Goal: Information Seeking & Learning: Learn about a topic

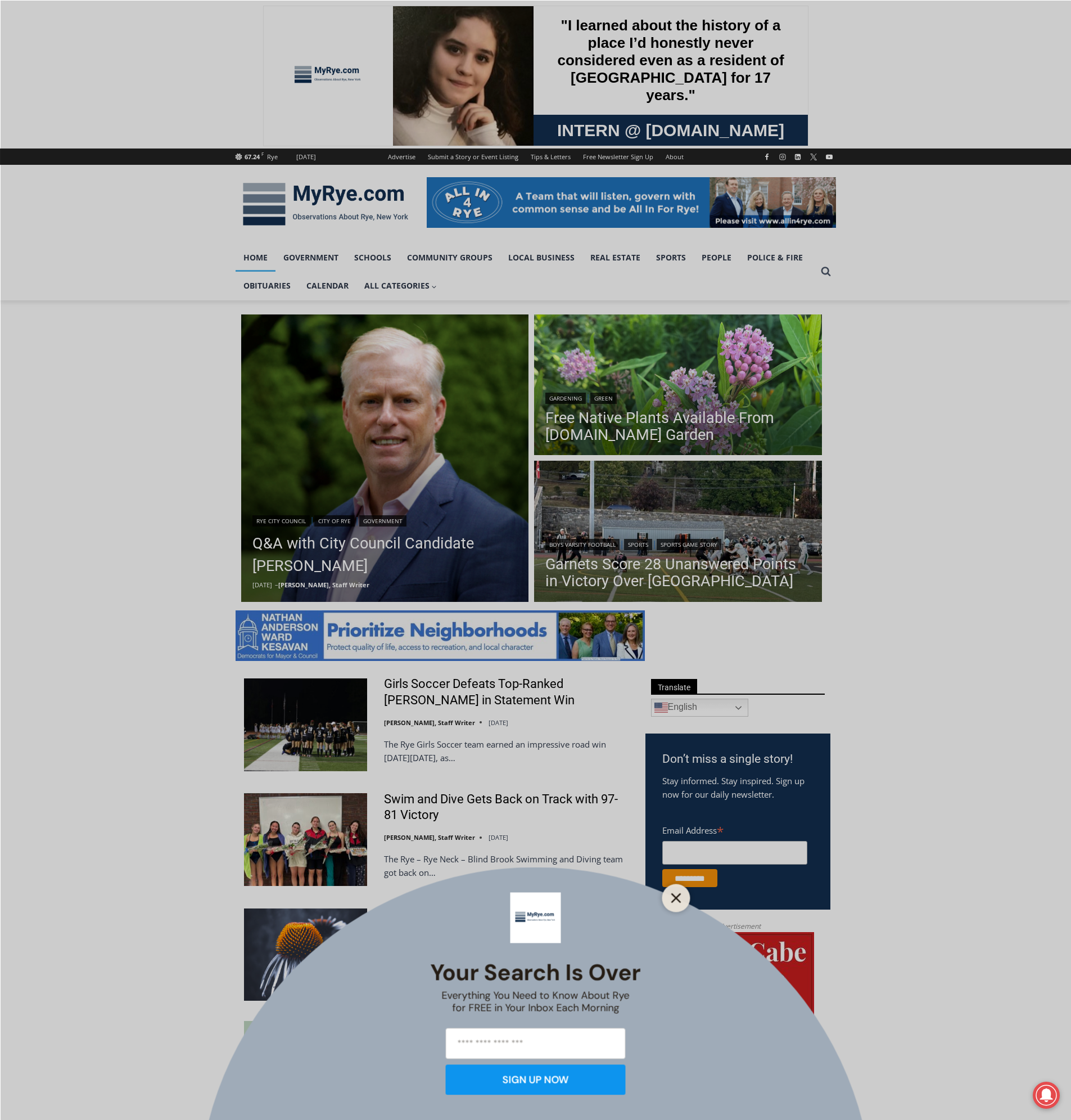
click at [675, 899] on line "Close" at bounding box center [676, 897] width 8 height 8
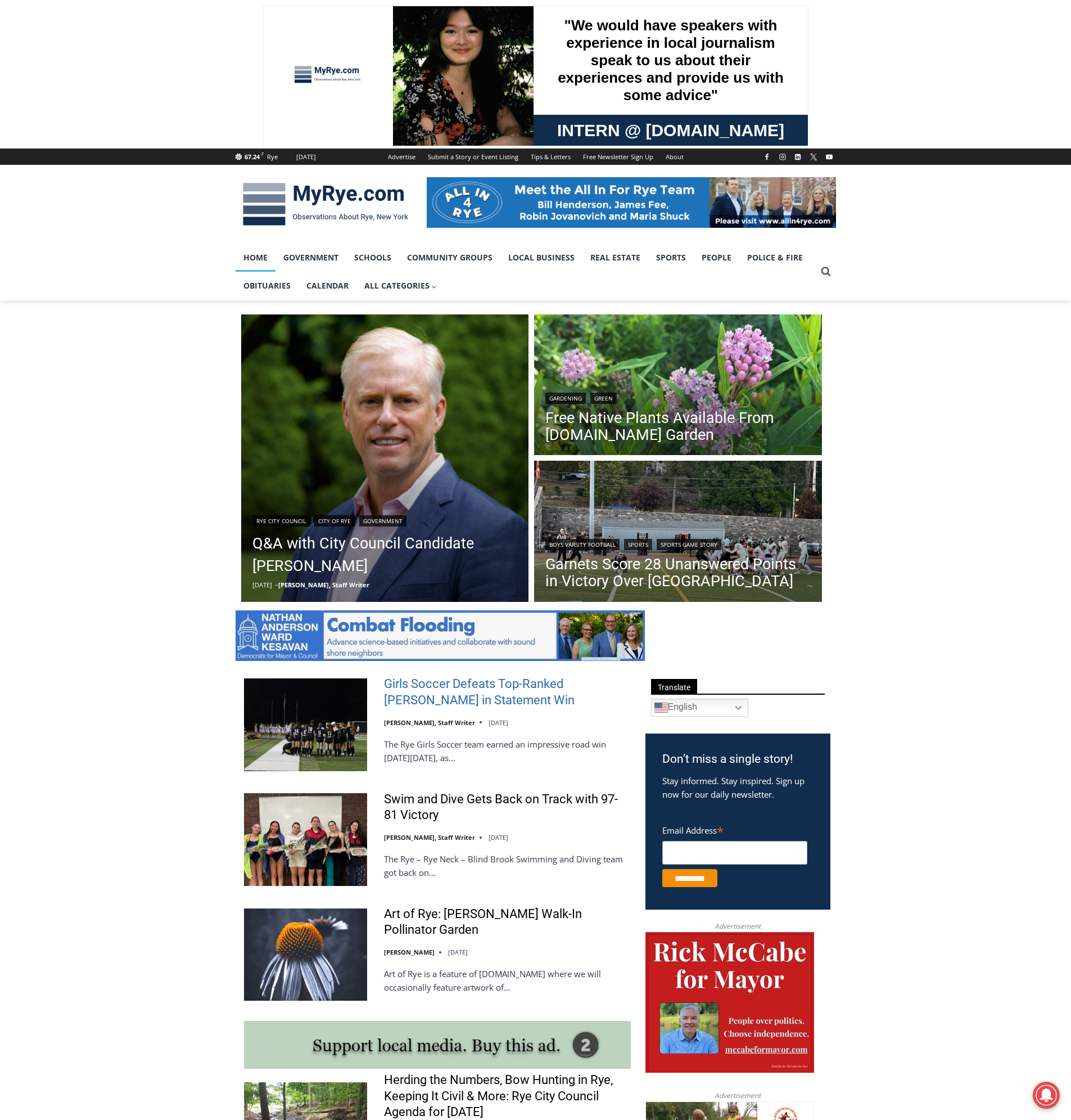
click at [445, 699] on link "Girls Soccer Defeats Top-Ranked [PERSON_NAME] in Statement Win" at bounding box center [507, 691] width 247 height 32
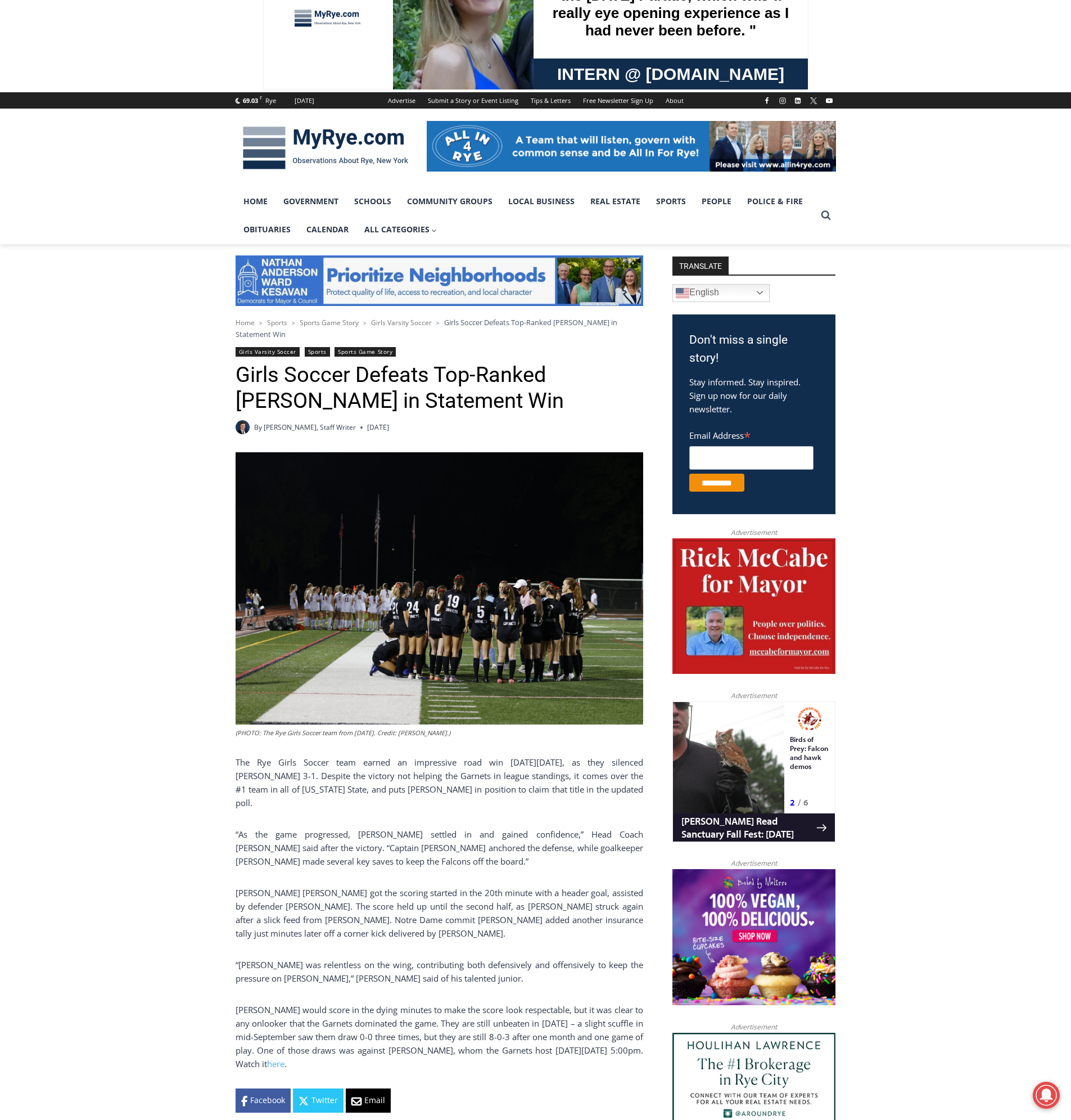
scroll to position [113, 0]
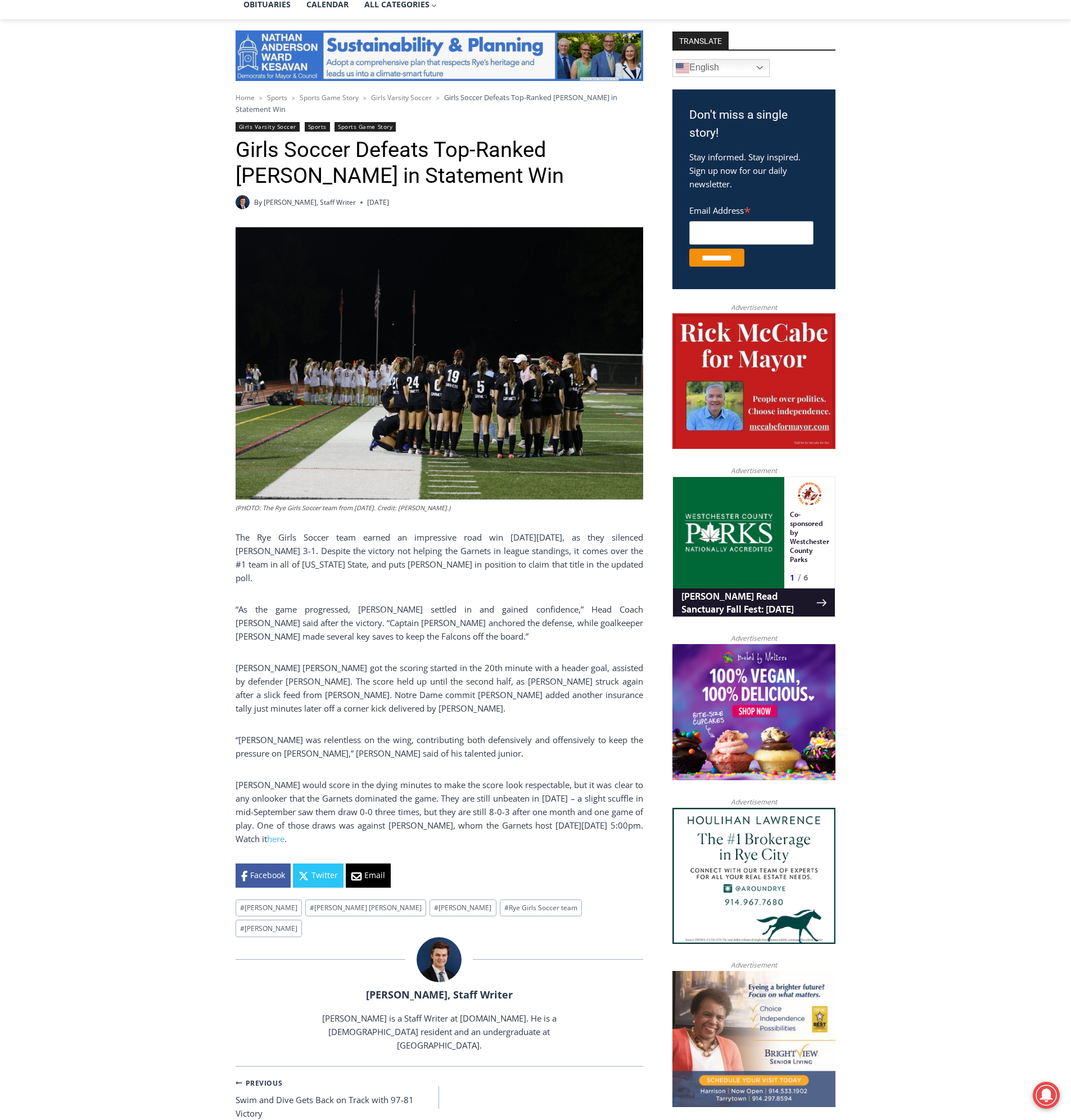
scroll to position [225, 0]
